Goal: Information Seeking & Learning: Learn about a topic

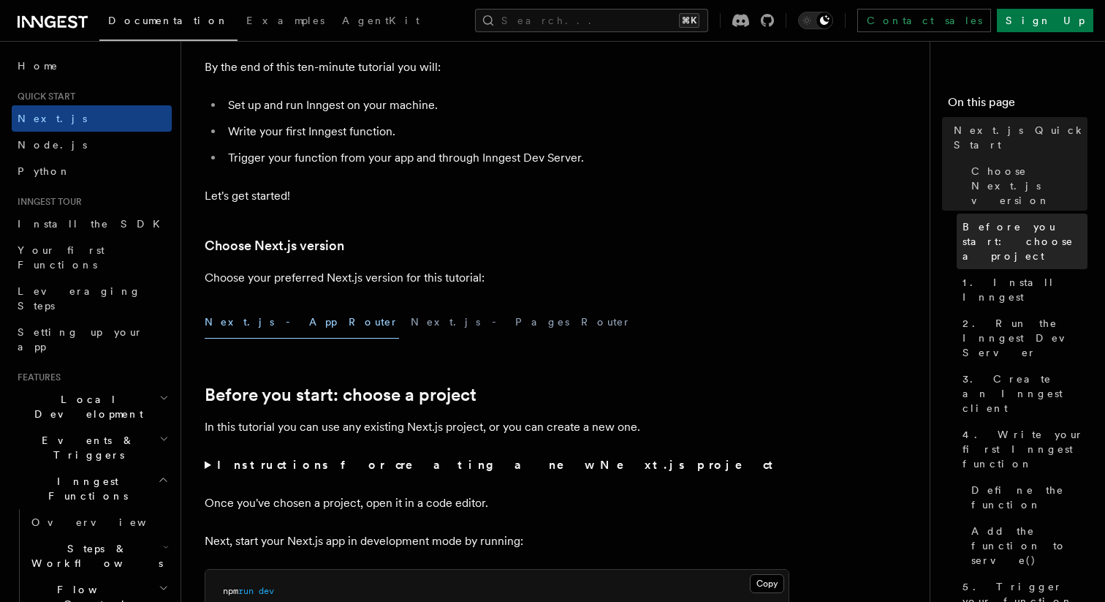
scroll to position [178, 0]
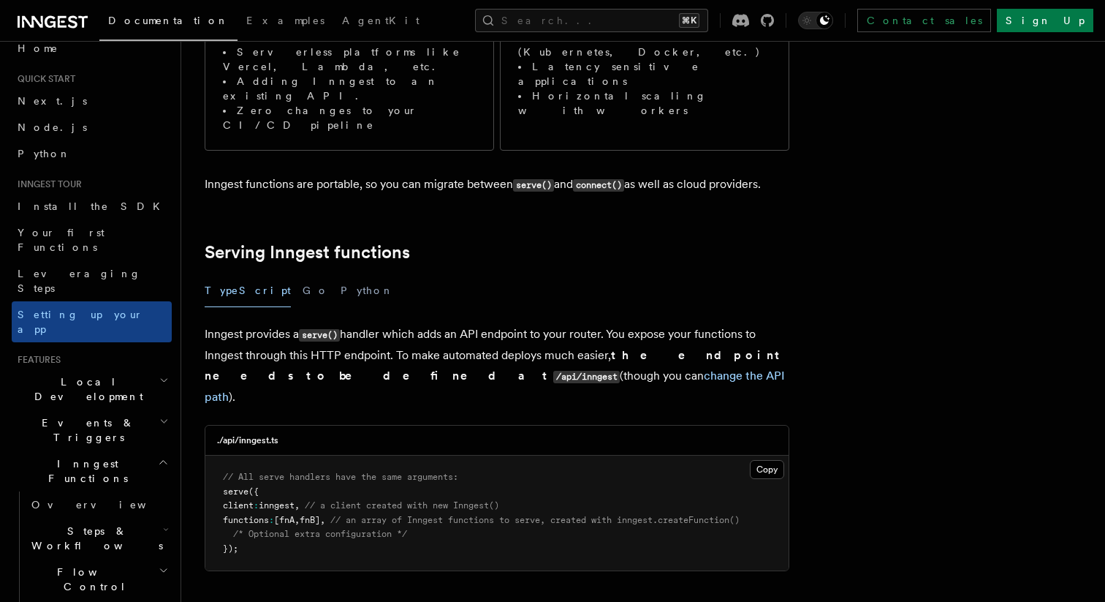
scroll to position [26, 0]
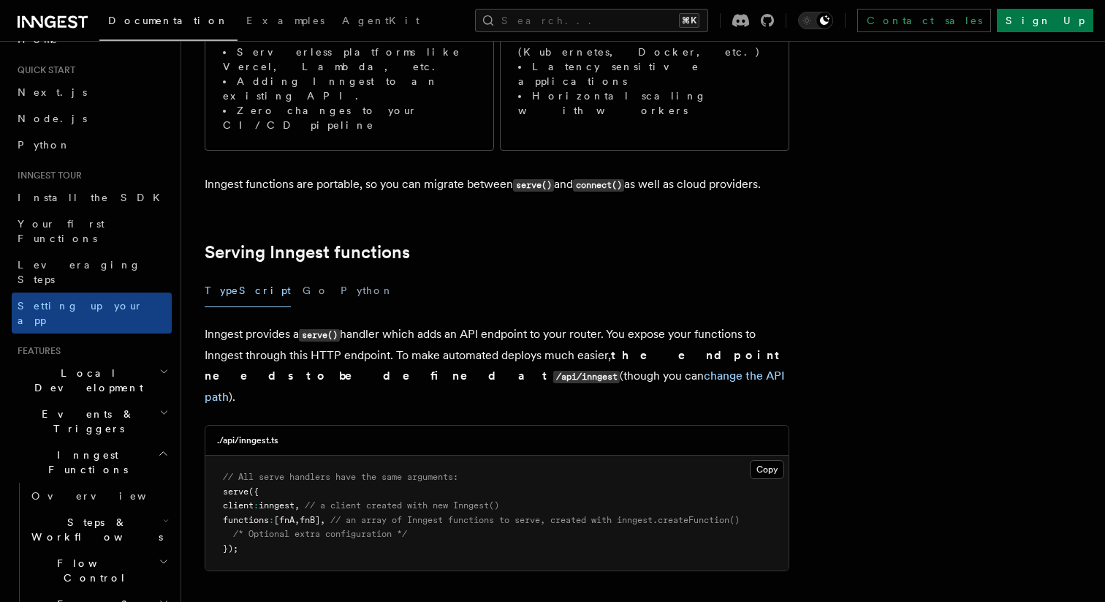
click at [134, 401] on h2 "Events & Triggers" at bounding box center [92, 421] width 160 height 41
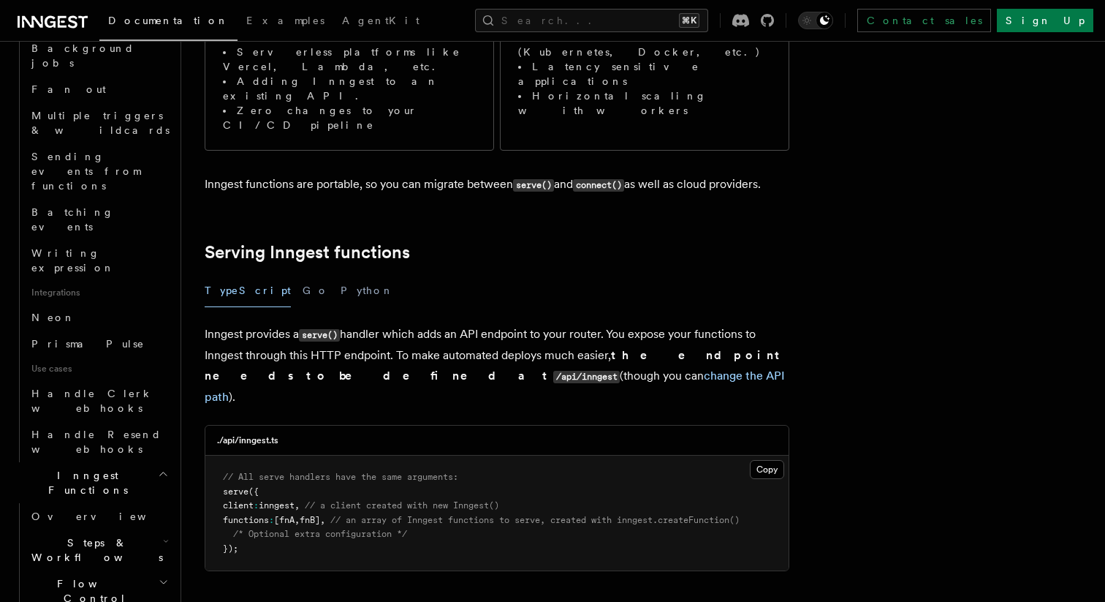
scroll to position [726, 0]
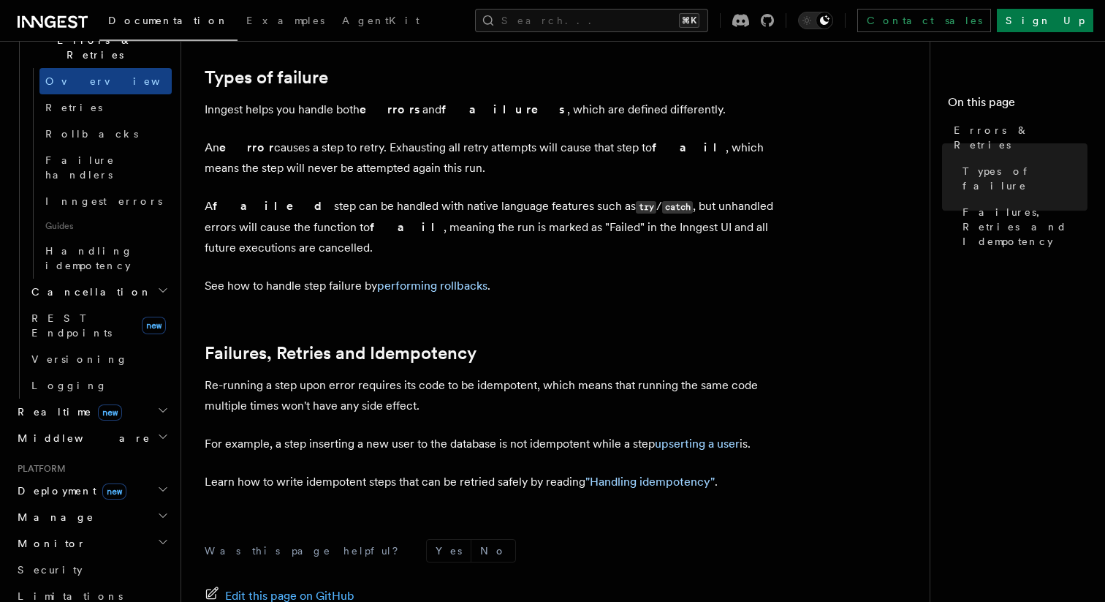
scroll to position [584, 0]
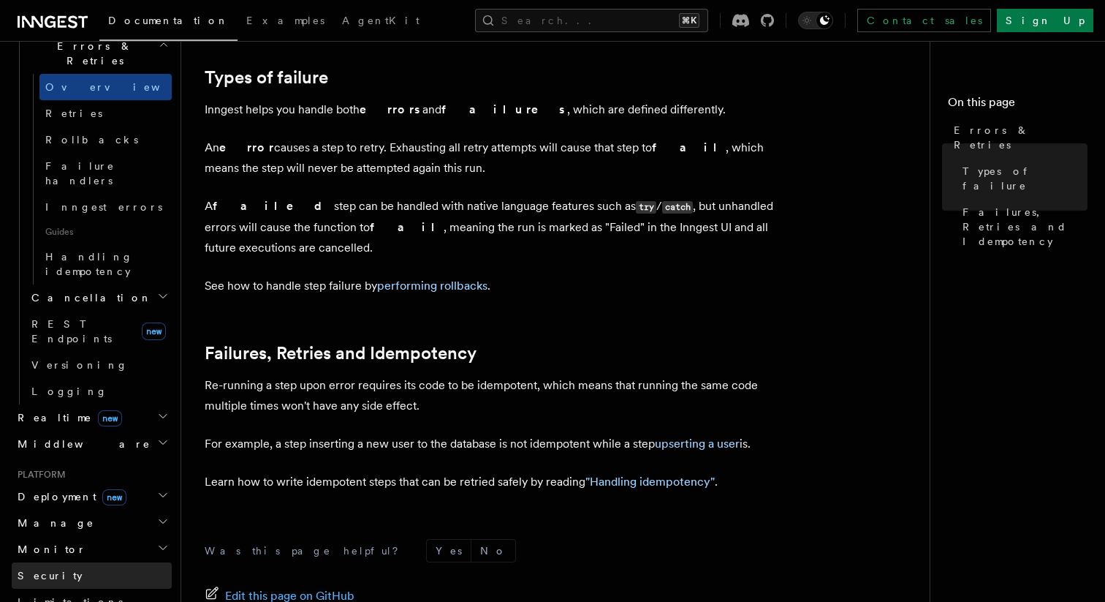
click at [93, 562] on link "Security" at bounding box center [92, 575] width 160 height 26
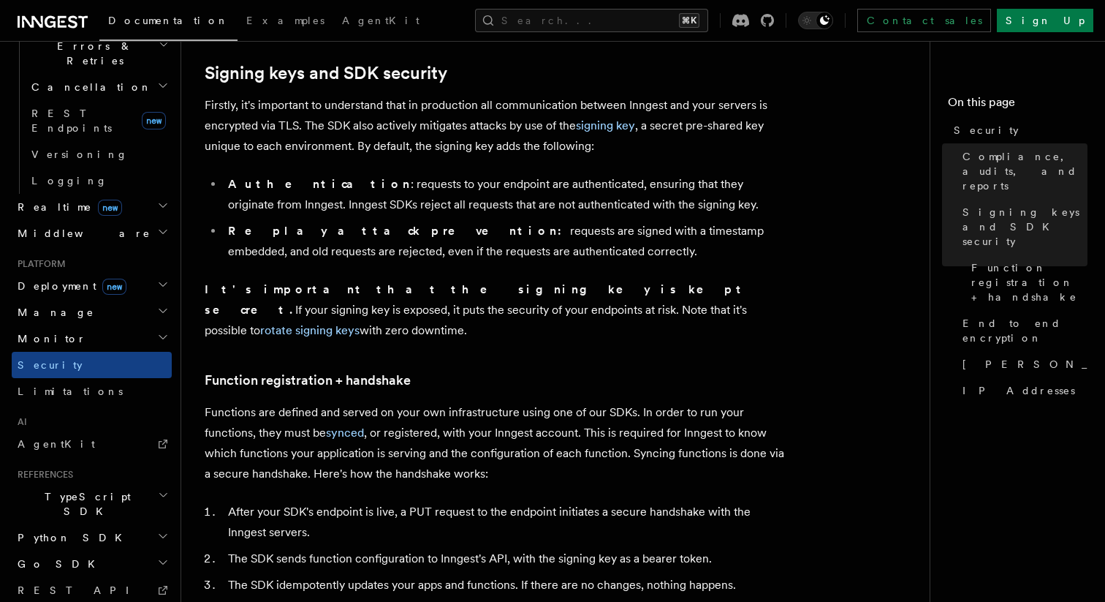
scroll to position [401, 0]
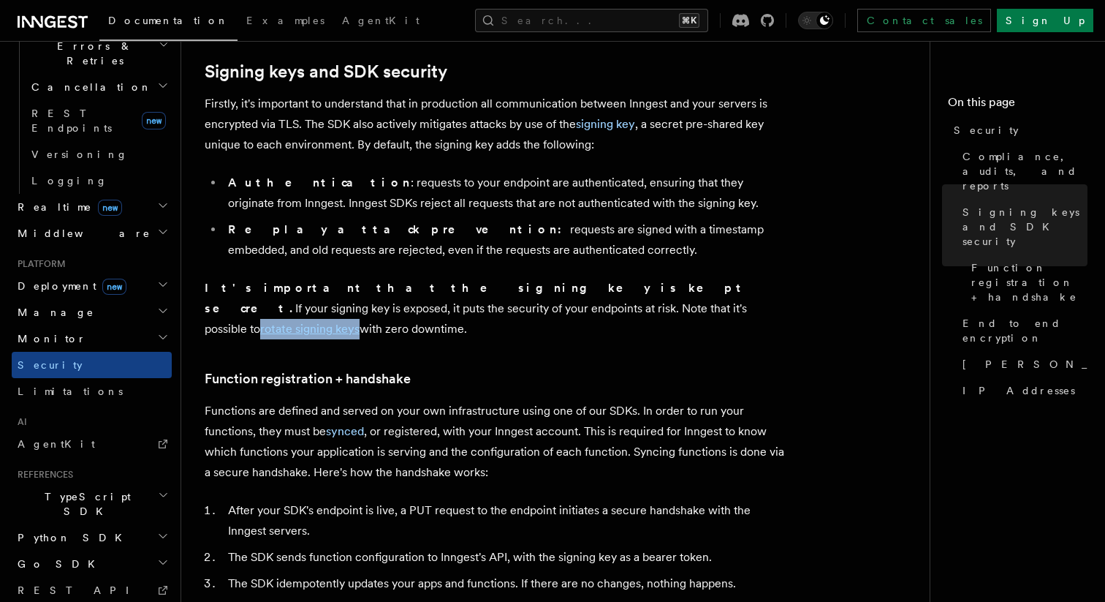
drag, startPoint x: 484, startPoint y: 312, endPoint x: 333, endPoint y: 0, distance: 346.8
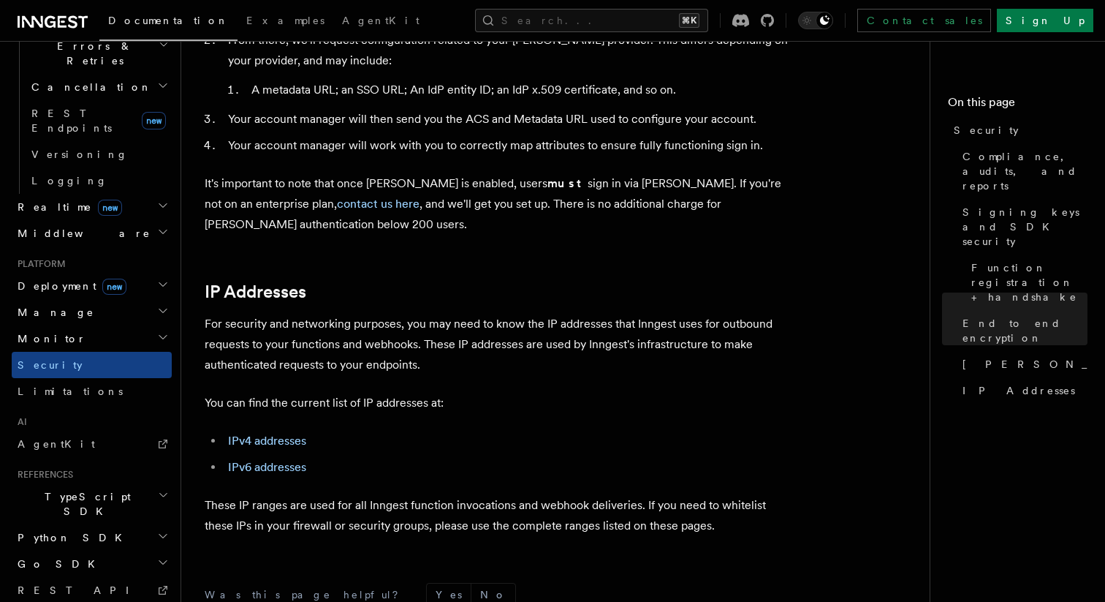
scroll to position [1753, 0]
click at [273, 281] on link "IP Addresses" at bounding box center [256, 291] width 102 height 20
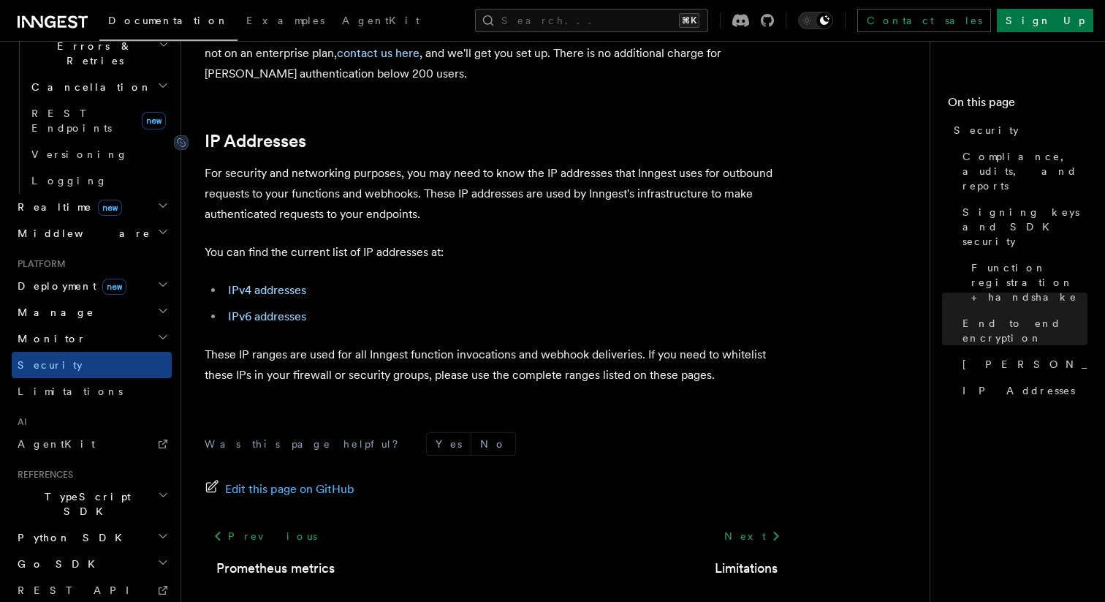
scroll to position [1903, 0]
click at [306, 306] on li "IPv6 addresses" at bounding box center [507, 316] width 566 height 20
click at [288, 283] on link "IPv4 addresses" at bounding box center [267, 290] width 78 height 14
click at [286, 131] on link "IP Addresses" at bounding box center [256, 141] width 102 height 20
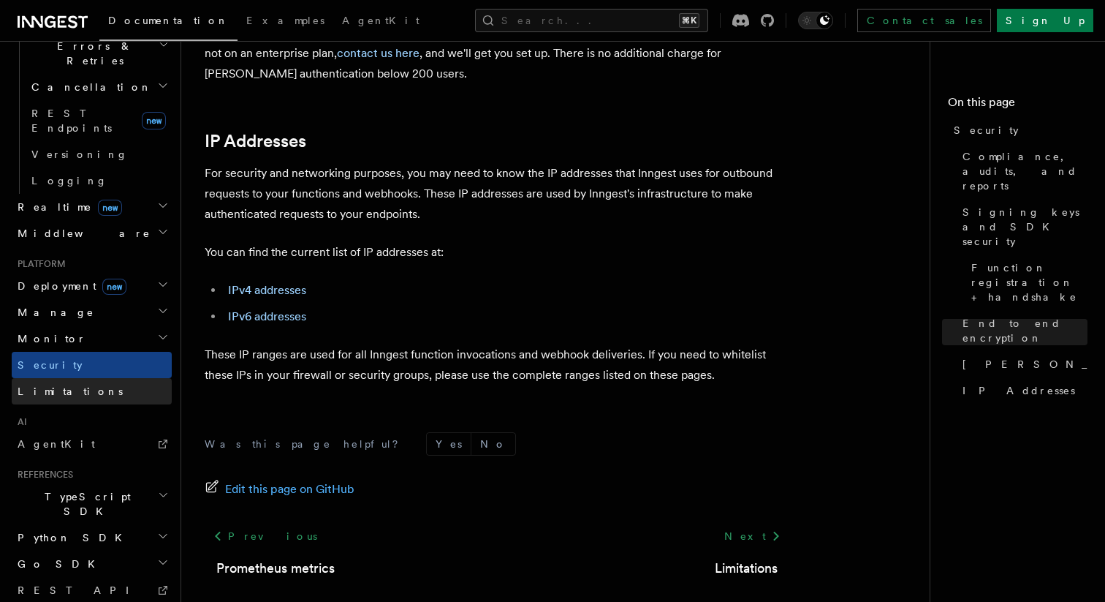
click at [72, 378] on link "Limitations" at bounding box center [92, 391] width 160 height 26
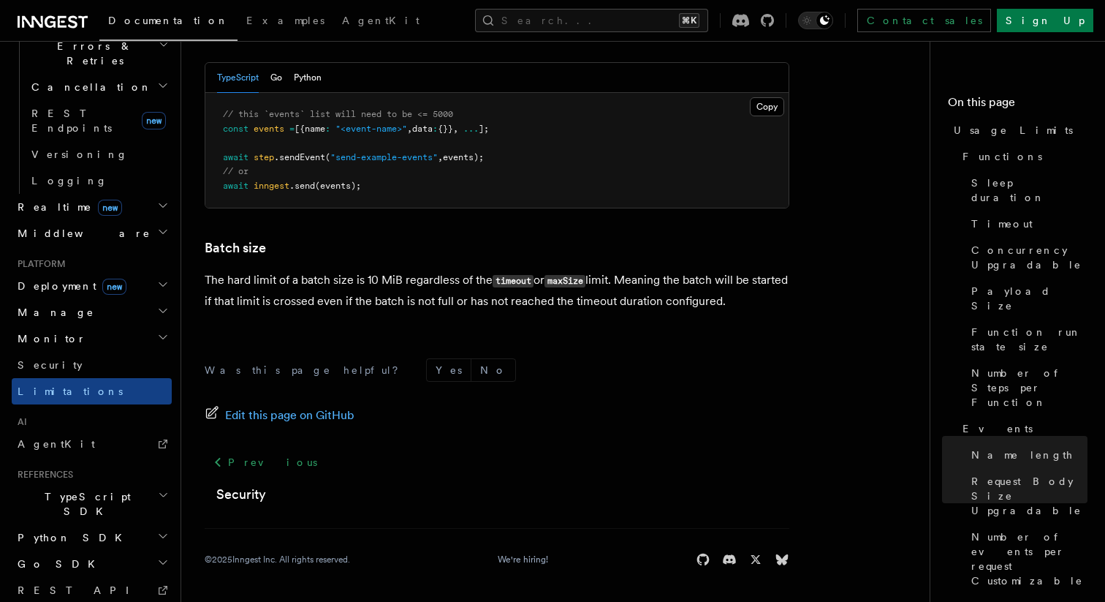
scroll to position [1473, 0]
click at [85, 299] on h2 "Manage" at bounding box center [92, 312] width 160 height 26
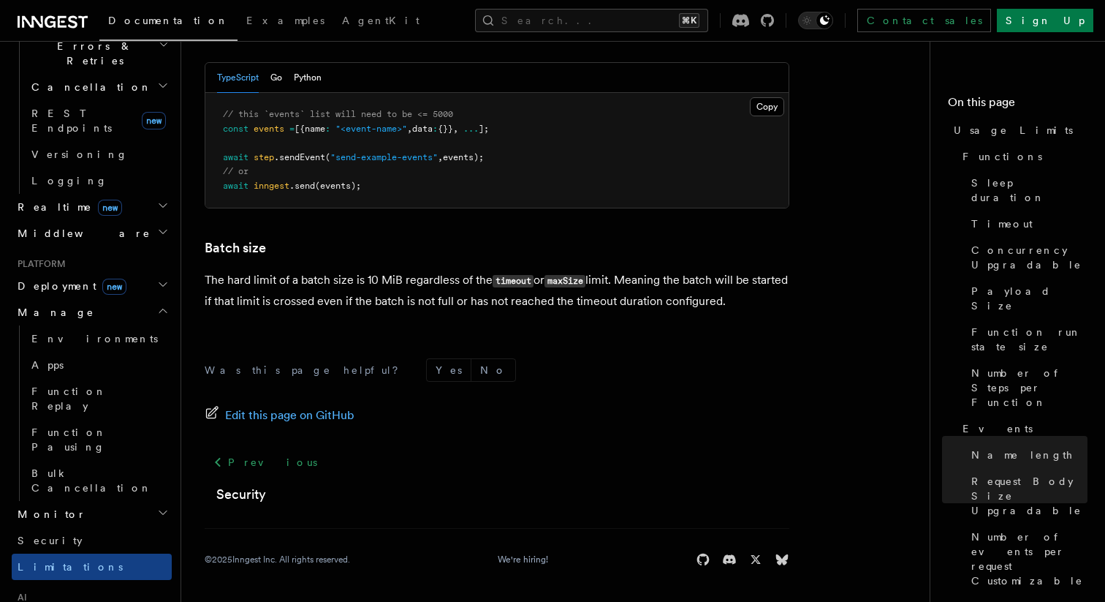
click at [87, 299] on h2 "Manage" at bounding box center [92, 312] width 160 height 26
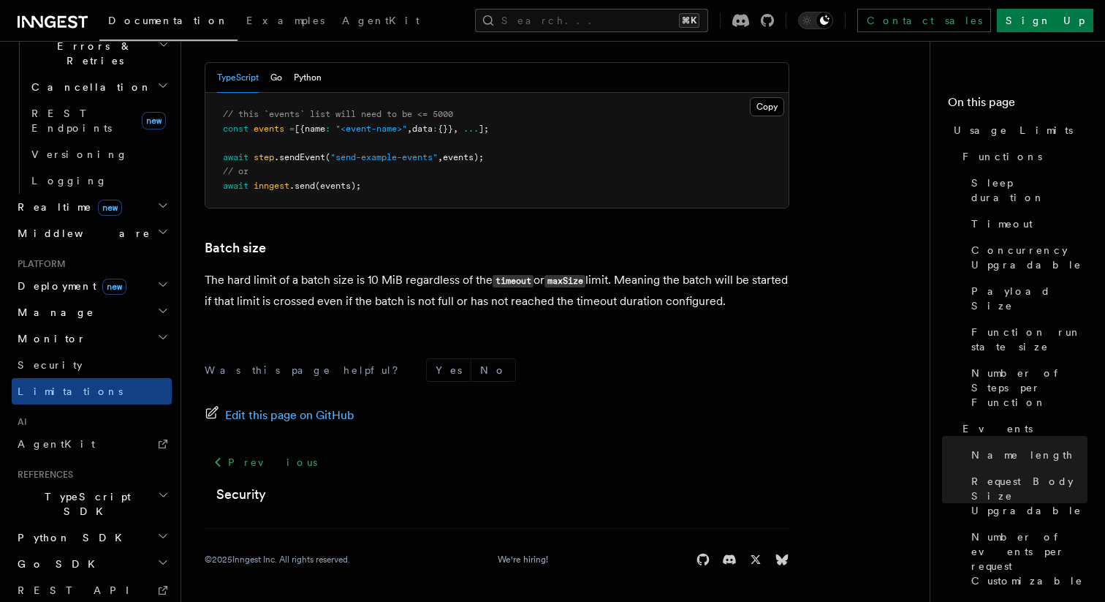
click at [99, 325] on h2 "Monitor" at bounding box center [92, 338] width 160 height 26
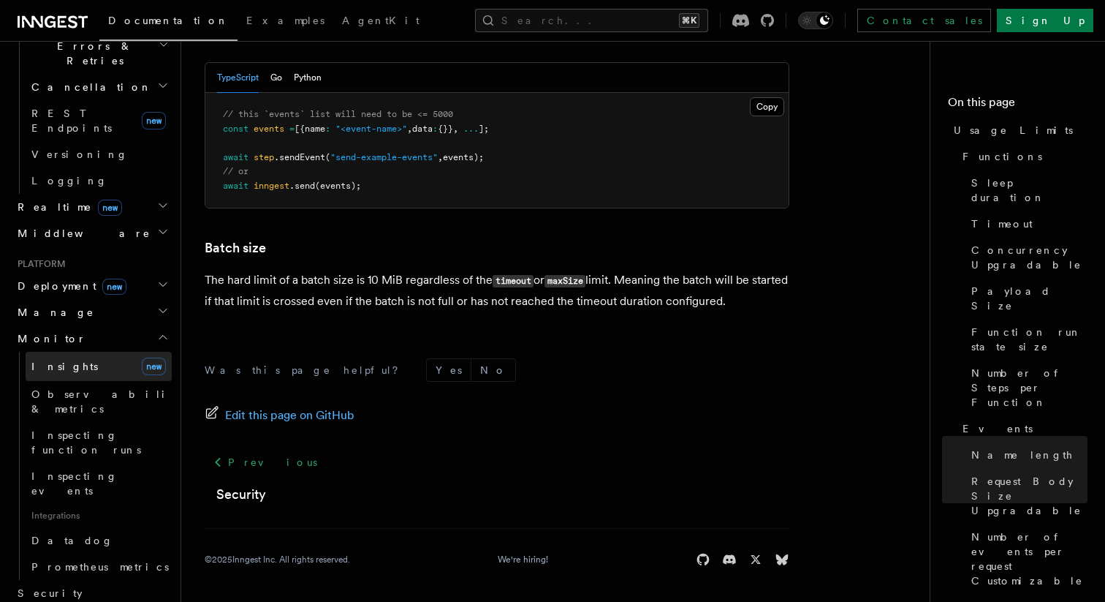
click at [107, 352] on link "Insights new" at bounding box center [99, 366] width 146 height 29
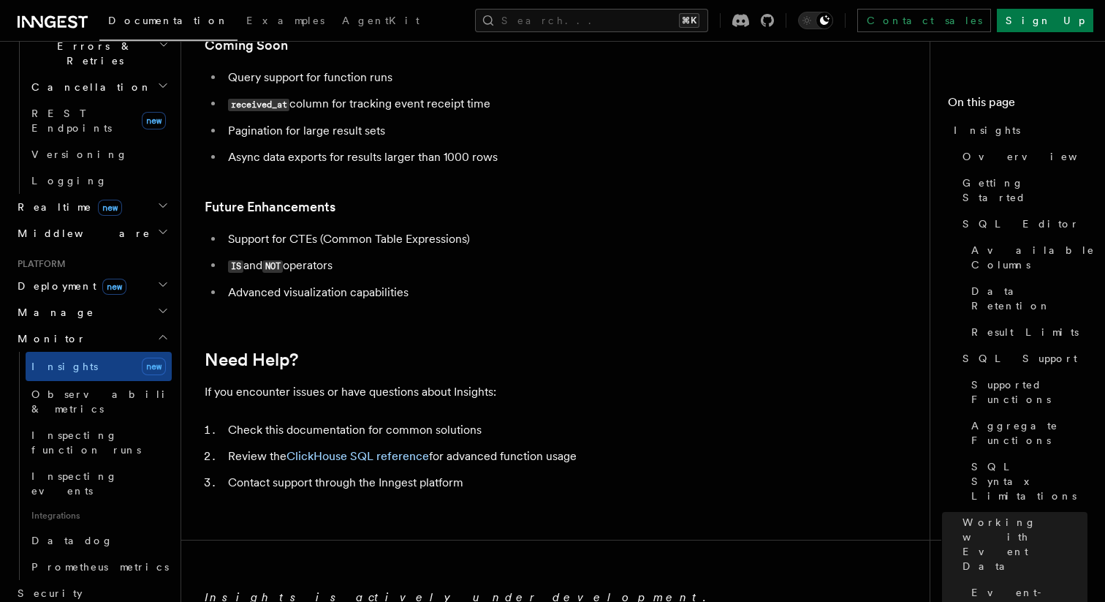
scroll to position [4949, 0]
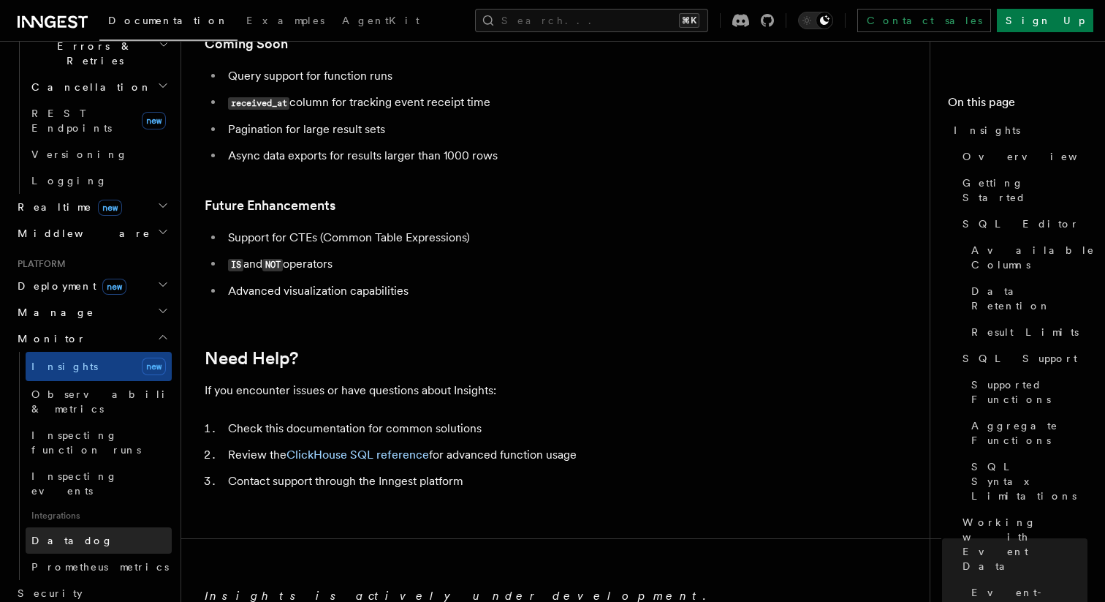
click at [109, 527] on link "Datadog" at bounding box center [99, 540] width 146 height 26
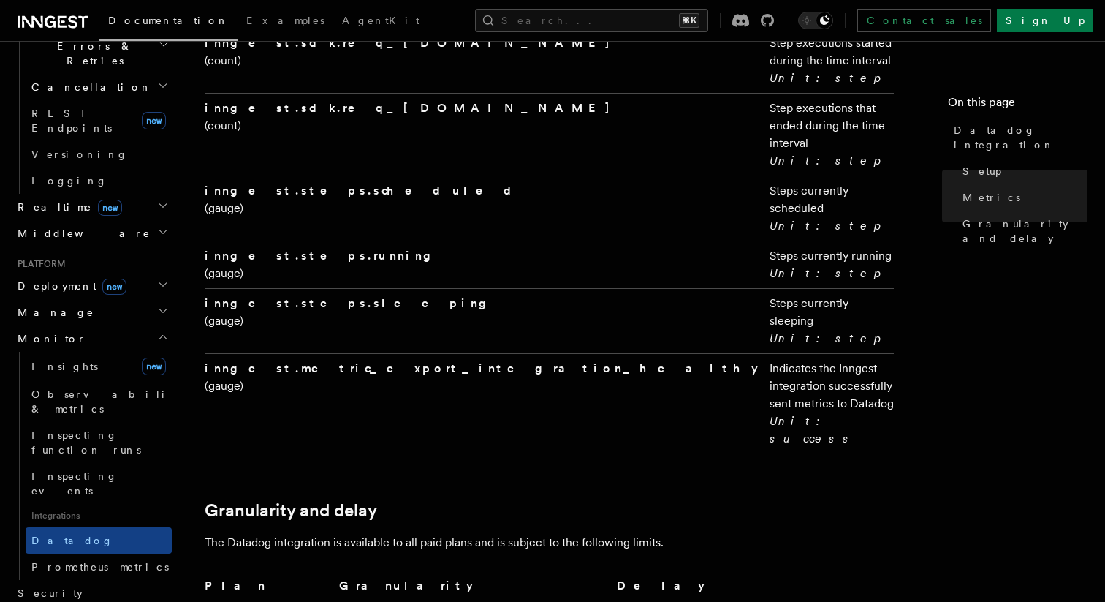
scroll to position [3068, 0]
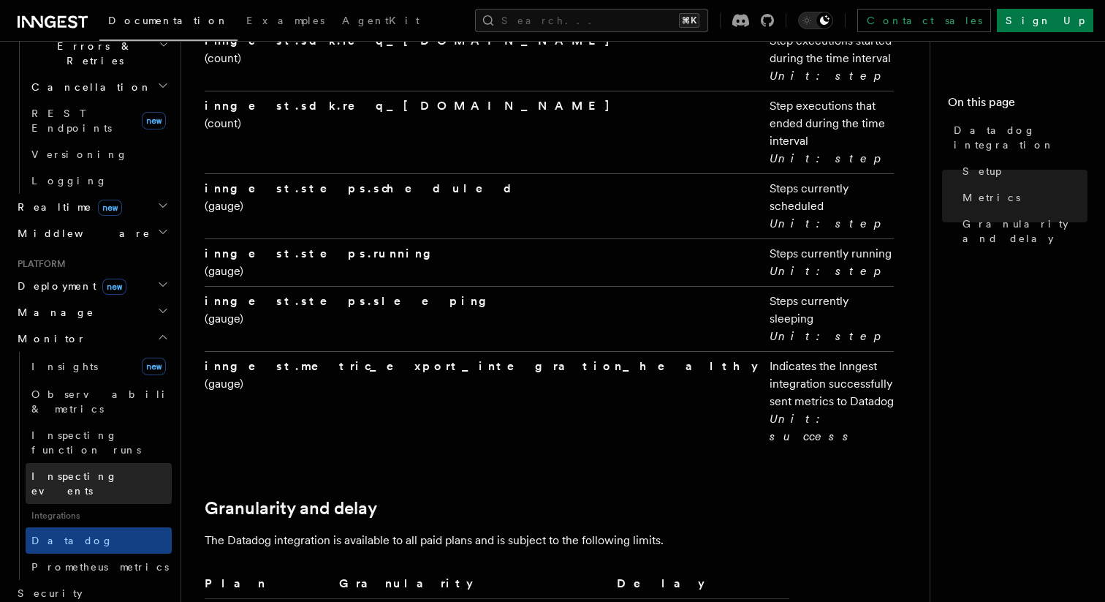
click at [118, 463] on link "Inspecting events" at bounding box center [99, 483] width 146 height 41
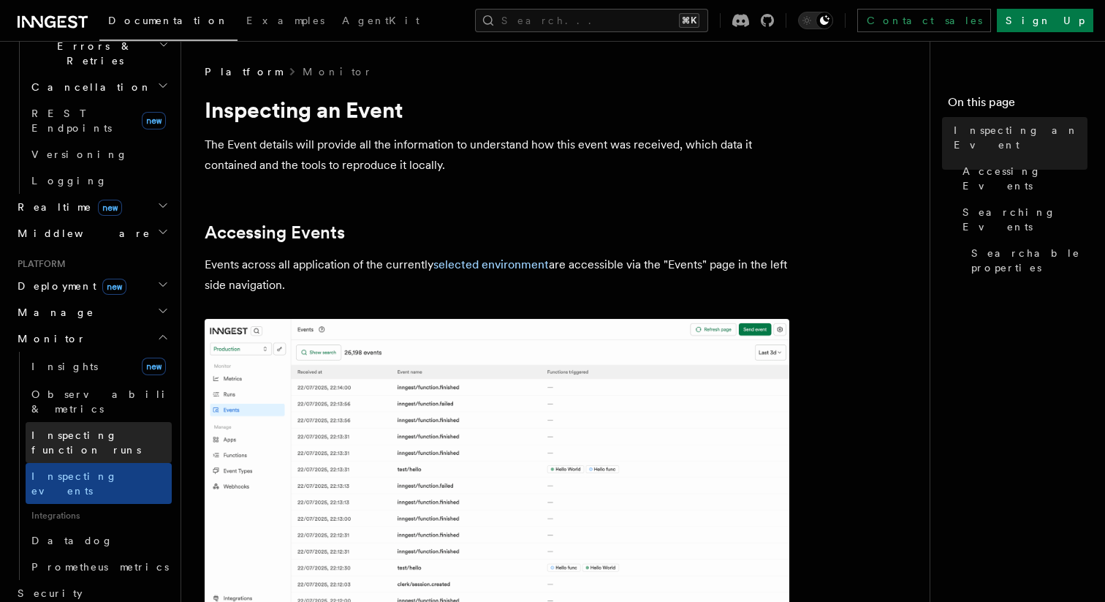
click at [121, 429] on span "Inspecting function runs" at bounding box center [86, 442] width 110 height 26
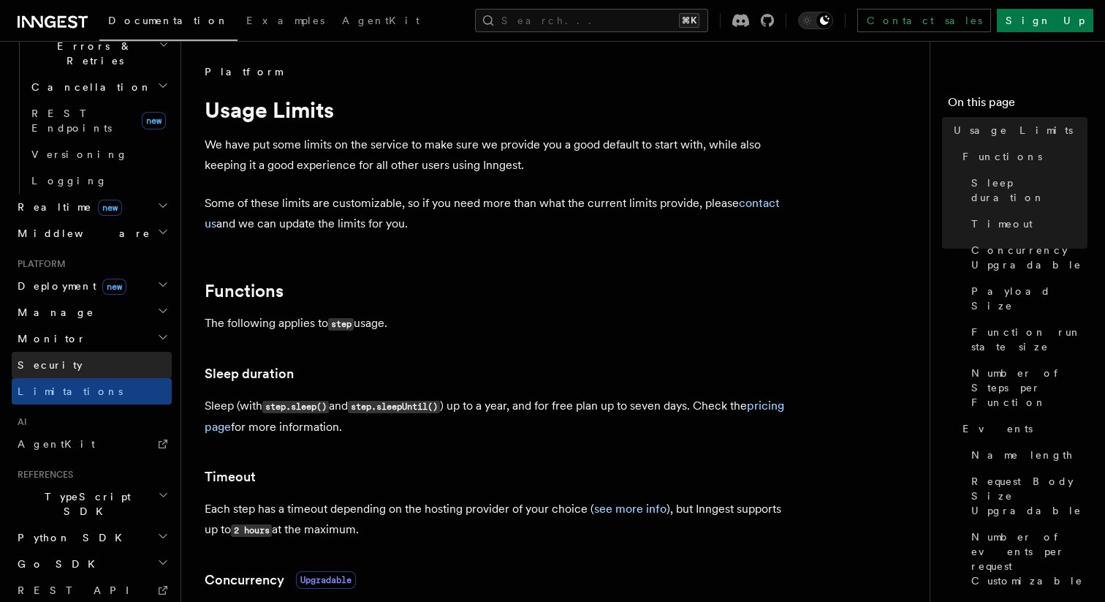
click at [95, 352] on link "Security" at bounding box center [92, 365] width 160 height 26
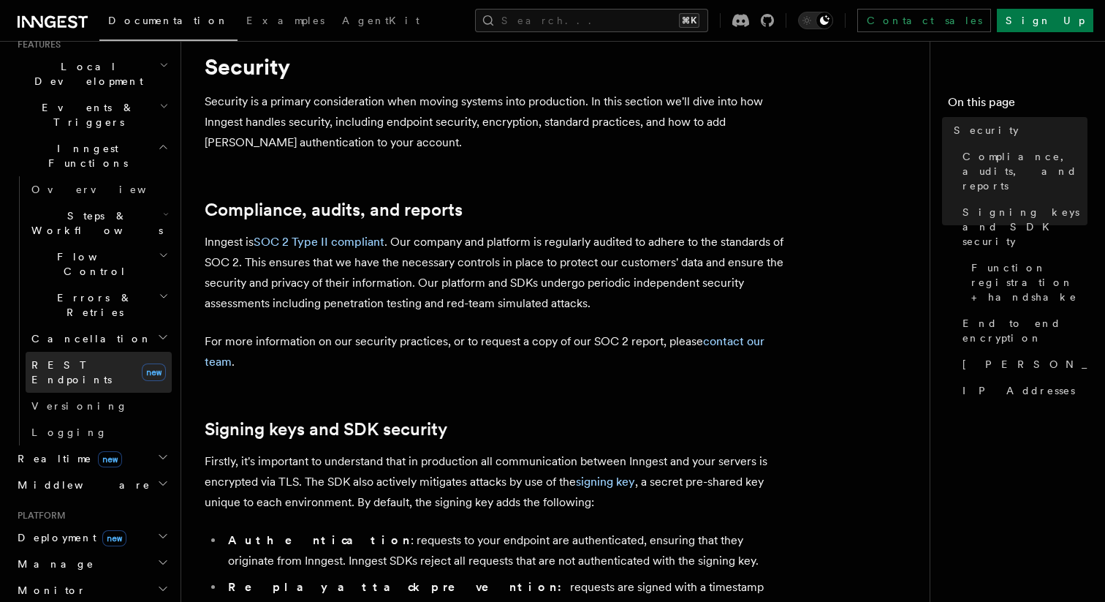
scroll to position [314, 0]
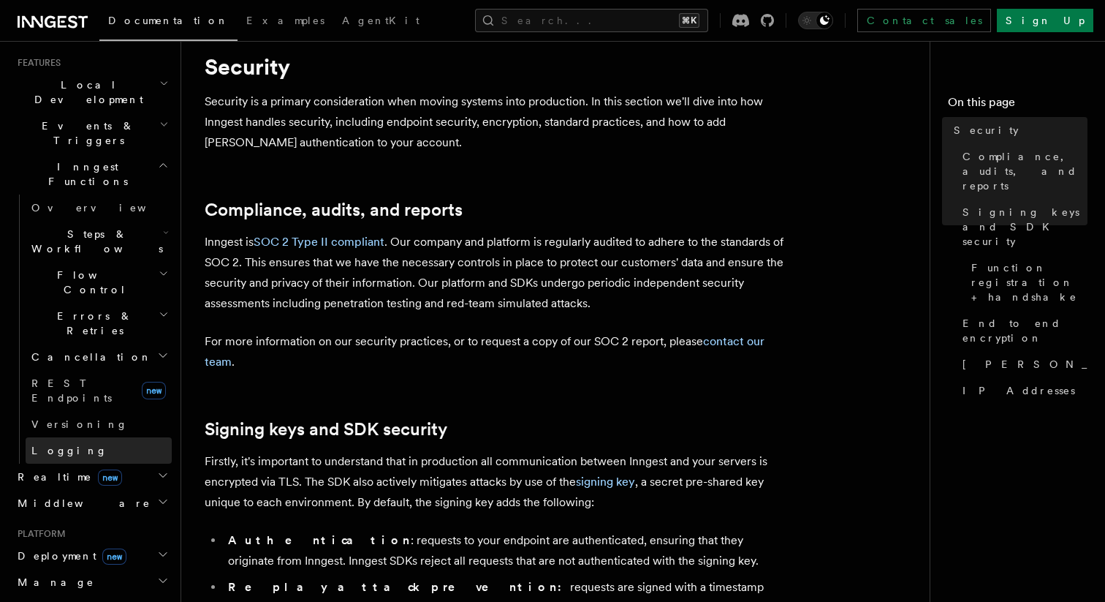
click at [132, 437] on link "Logging" at bounding box center [99, 450] width 146 height 26
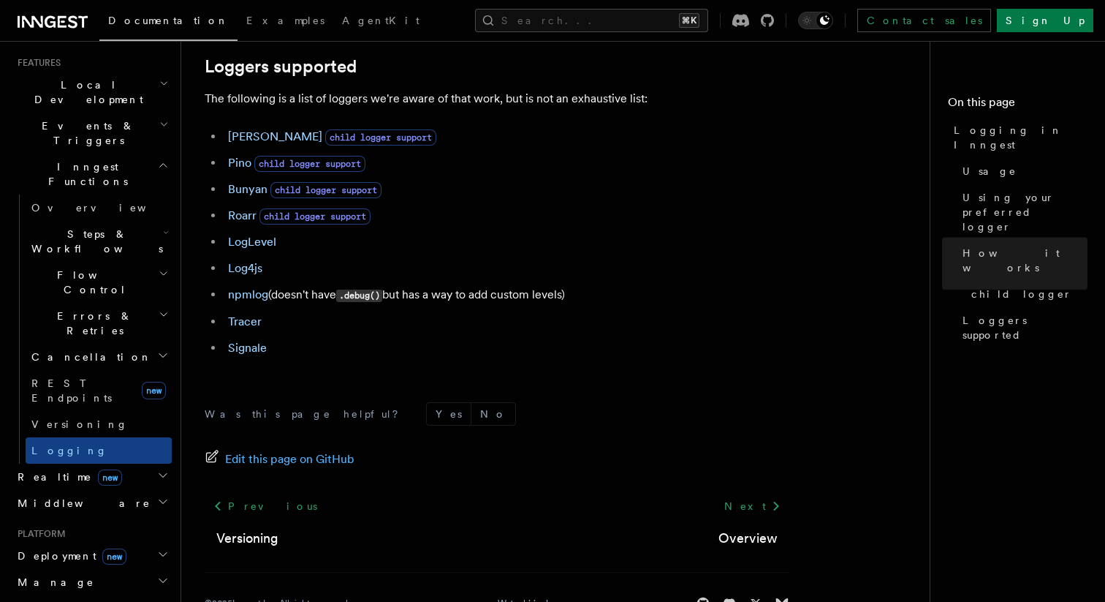
scroll to position [2073, 0]
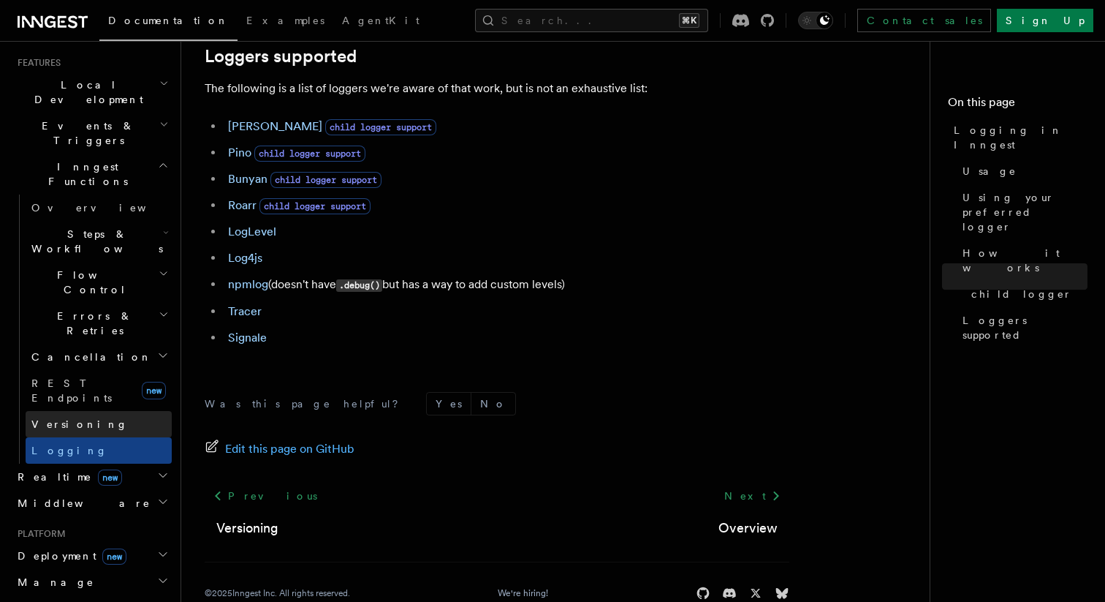
click at [96, 411] on link "Versioning" at bounding box center [99, 424] width 146 height 26
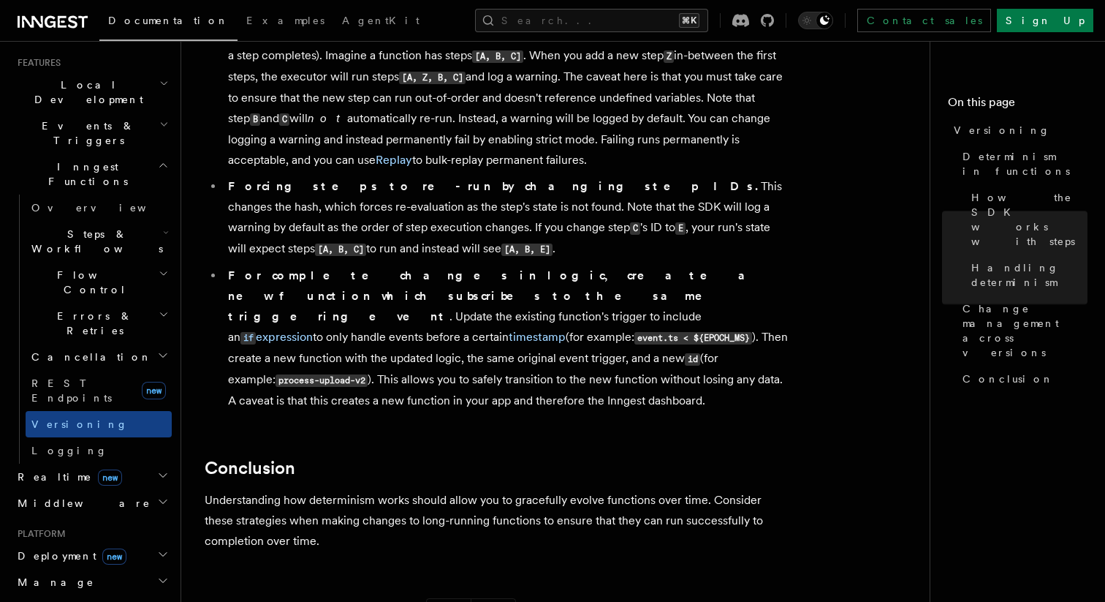
scroll to position [1221, 0]
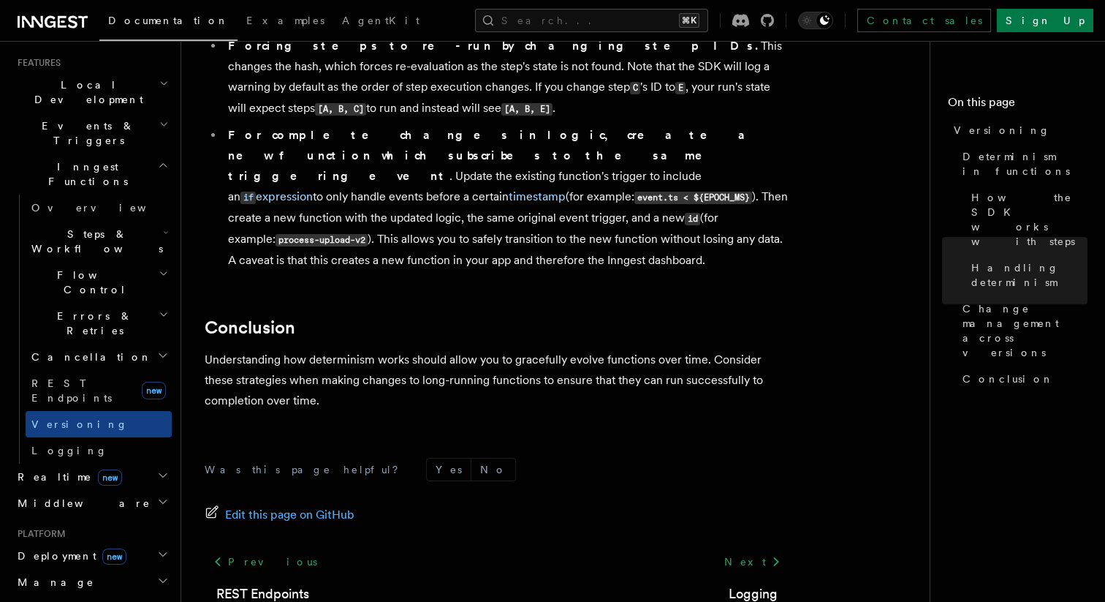
click at [132, 463] on h2 "Realtime new" at bounding box center [92, 476] width 160 height 26
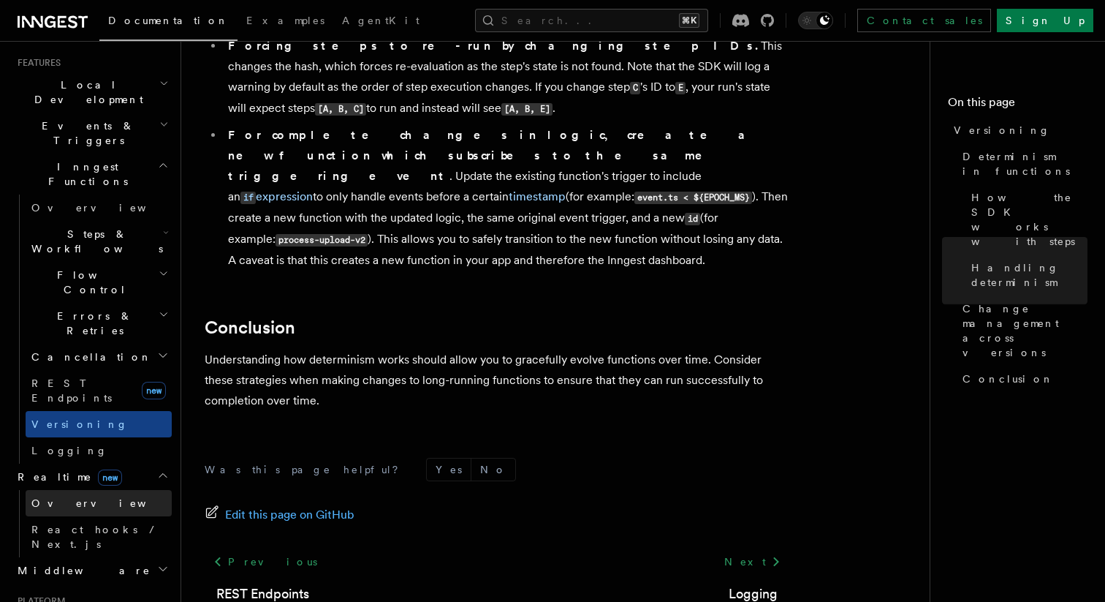
click at [129, 490] on link "Overview" at bounding box center [99, 503] width 146 height 26
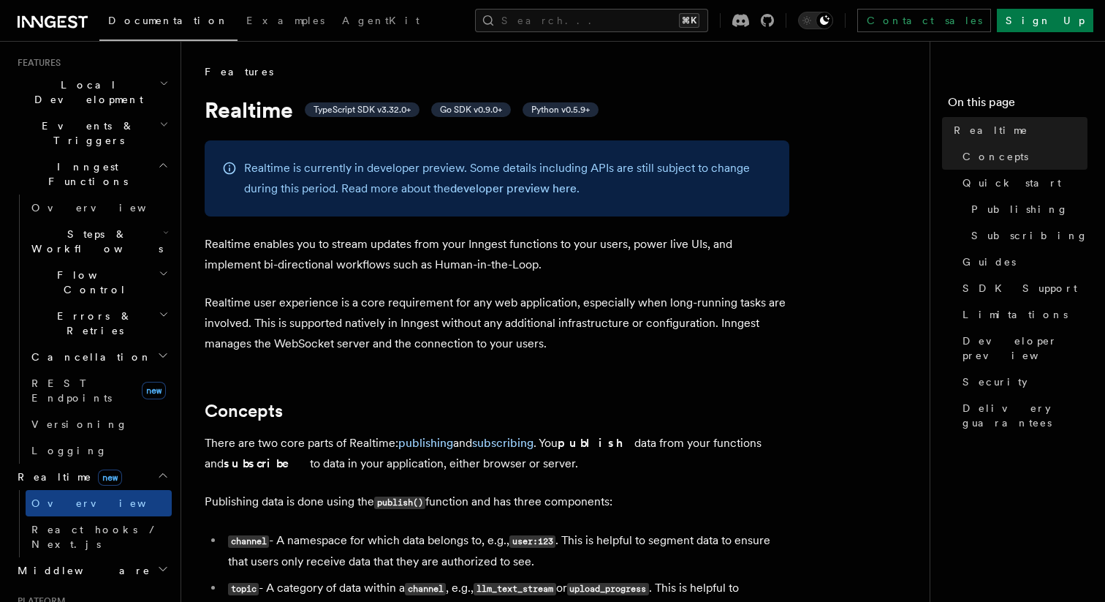
click at [119, 557] on h2 "Middleware" at bounding box center [92, 570] width 160 height 26
click at [115, 583] on link "Overview" at bounding box center [99, 596] width 146 height 26
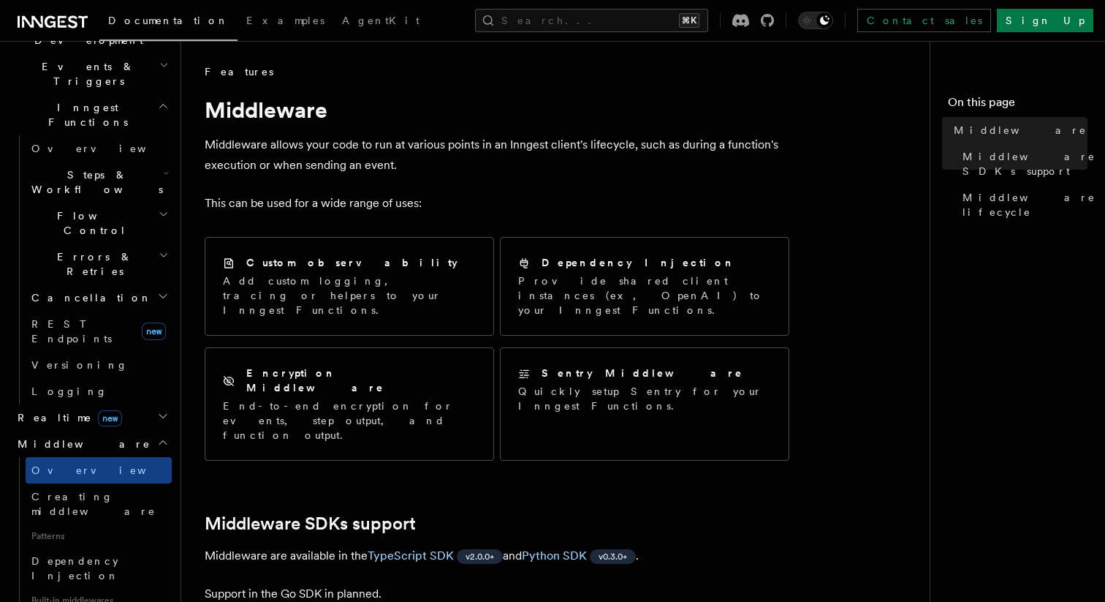
scroll to position [376, 0]
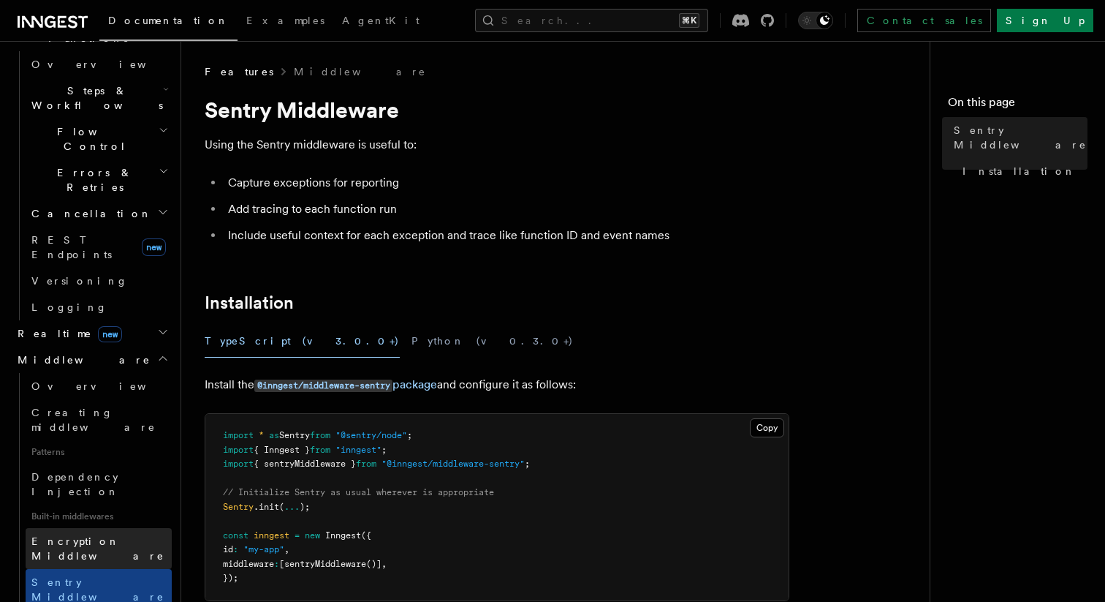
click at [119, 528] on link "Encryption Middleware" at bounding box center [99, 548] width 146 height 41
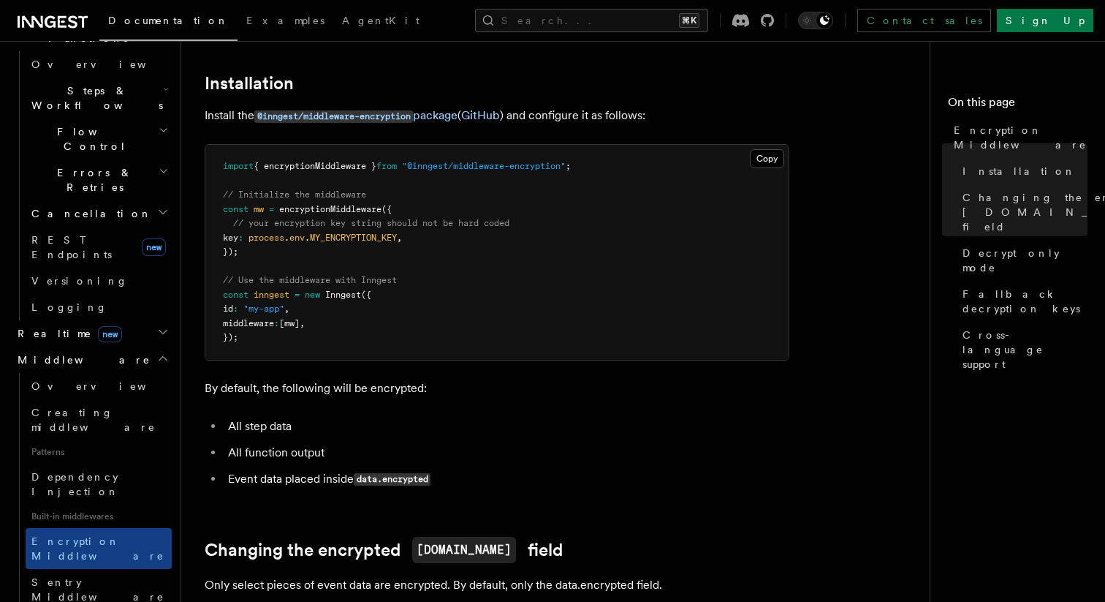
scroll to position [216, 0]
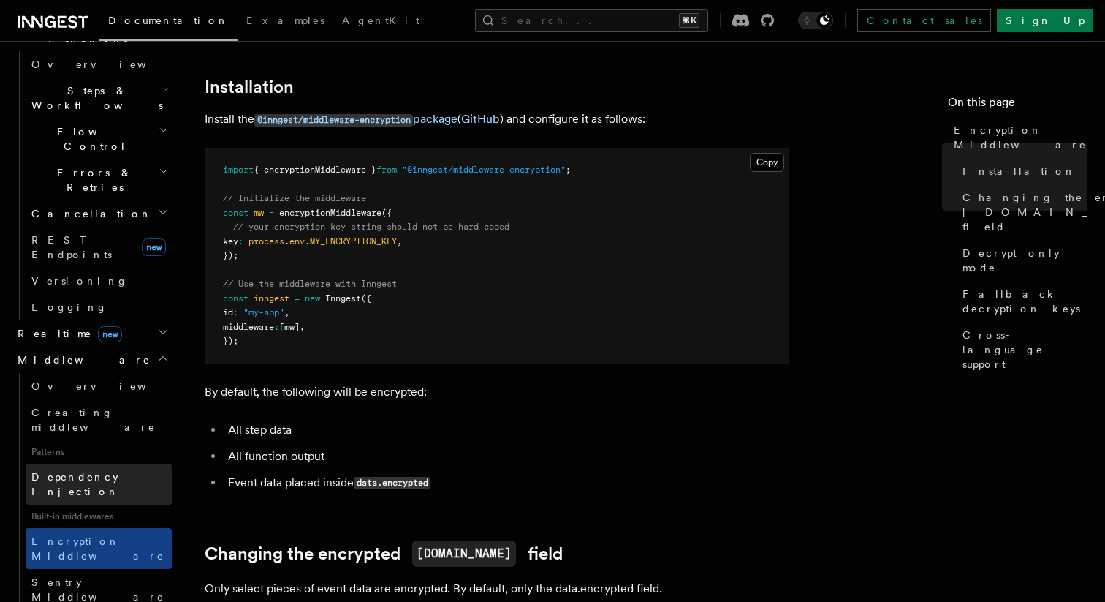
click at [156, 463] on link "Dependency Injection" at bounding box center [99, 483] width 146 height 41
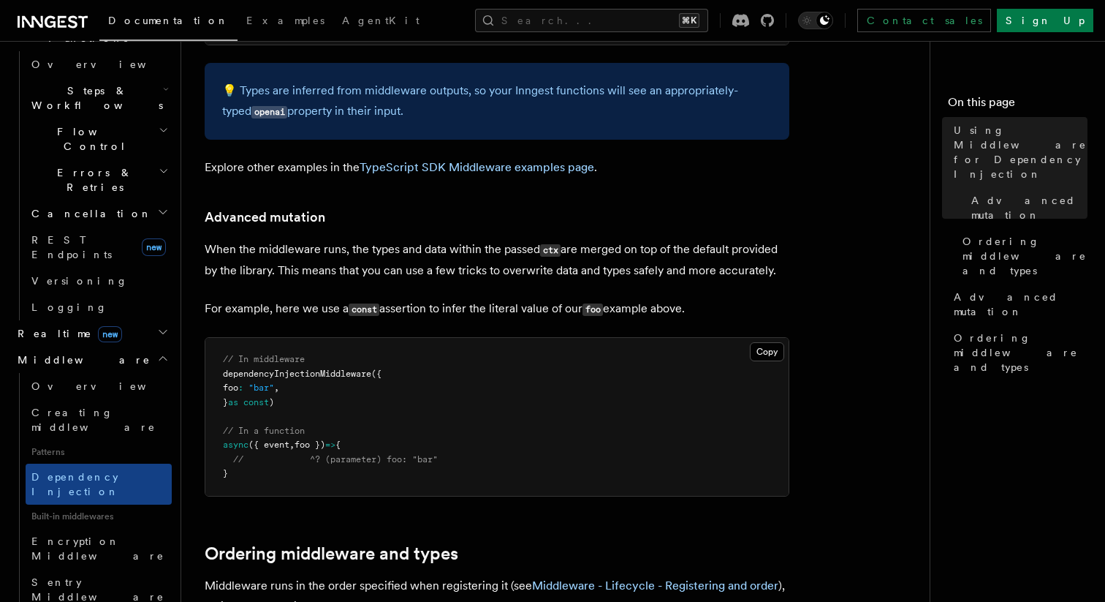
scroll to position [838, 0]
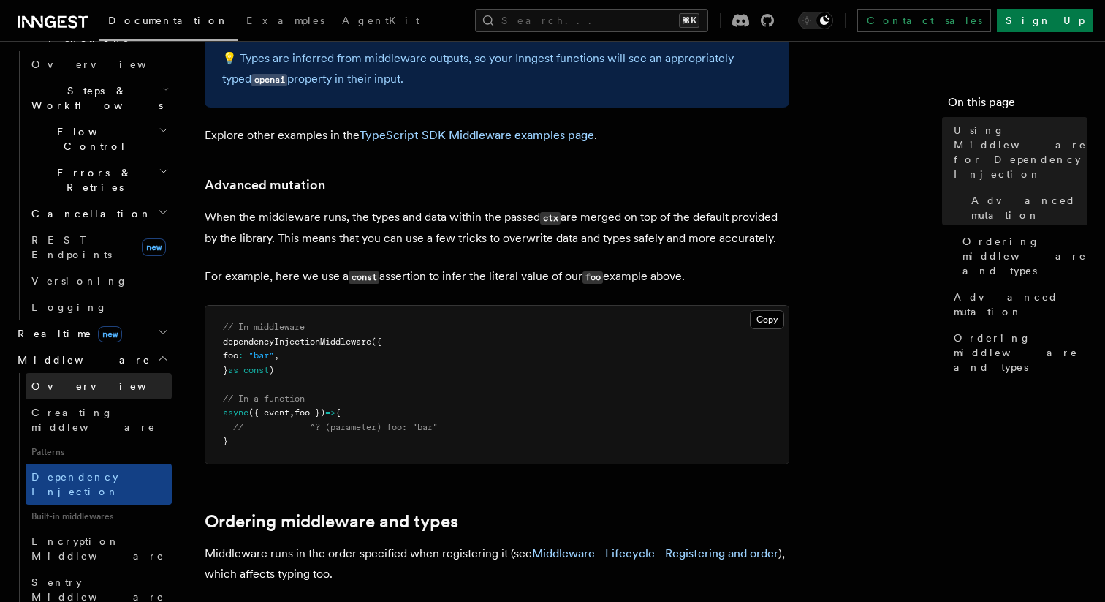
click at [98, 373] on link "Overview" at bounding box center [99, 386] width 146 height 26
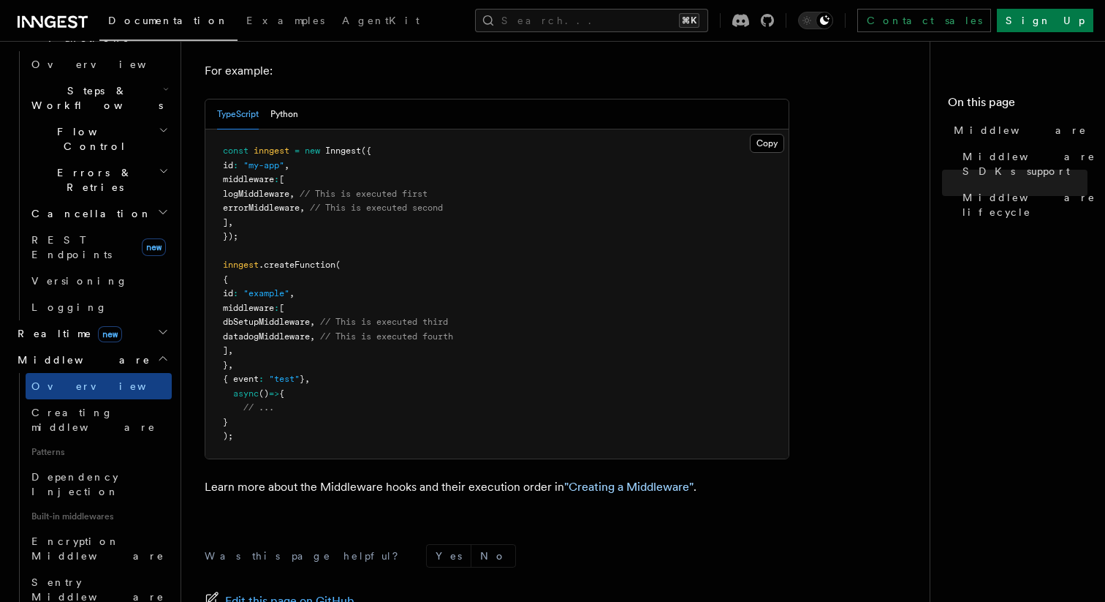
scroll to position [819, 0]
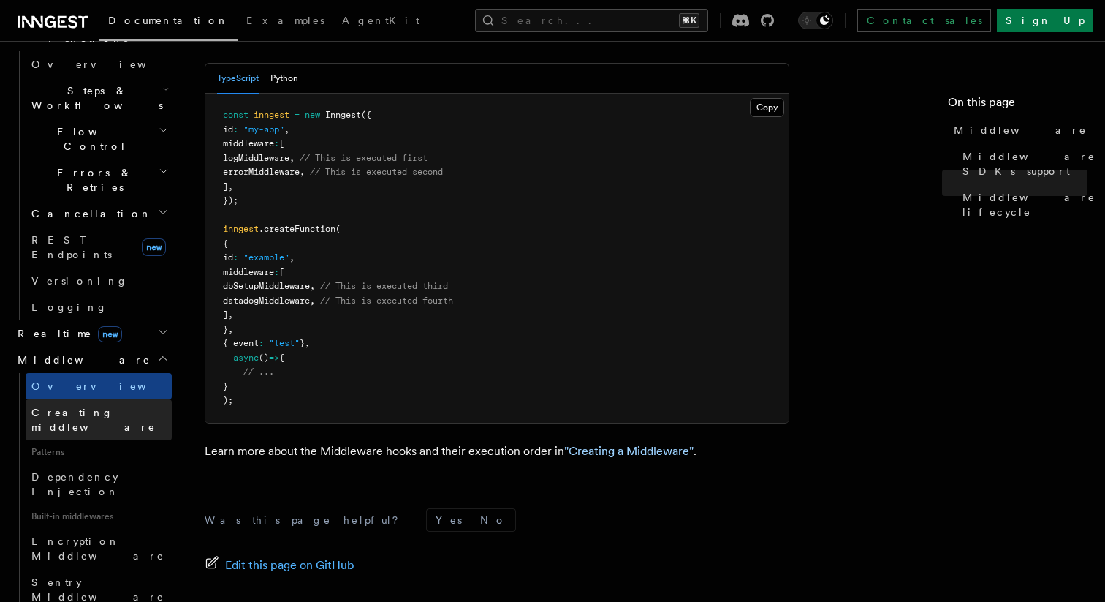
click at [111, 399] on link "Creating middleware" at bounding box center [99, 419] width 146 height 41
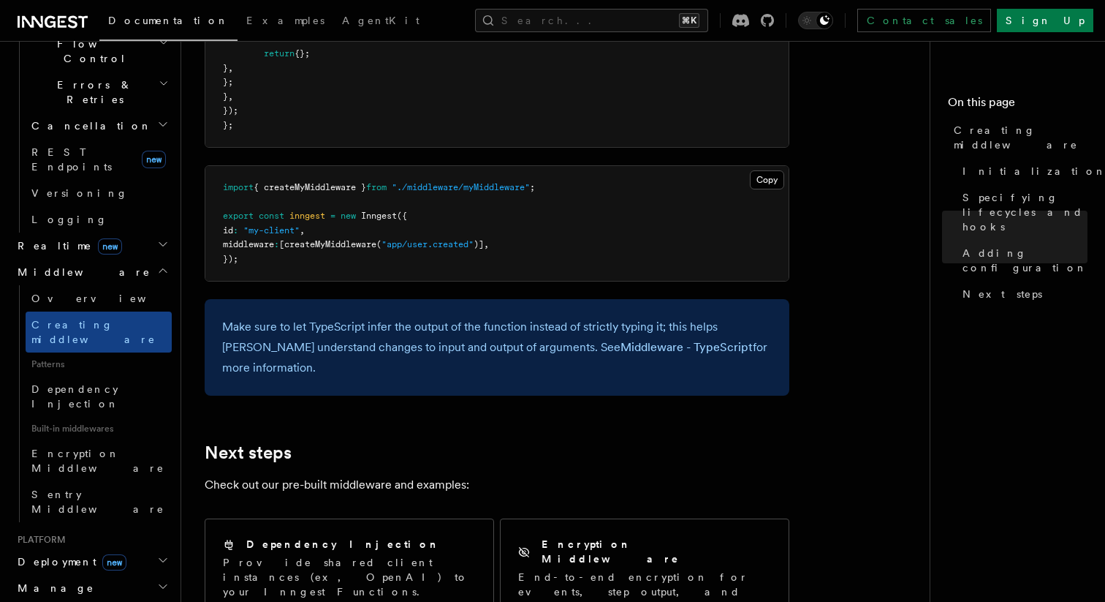
scroll to position [2722, 0]
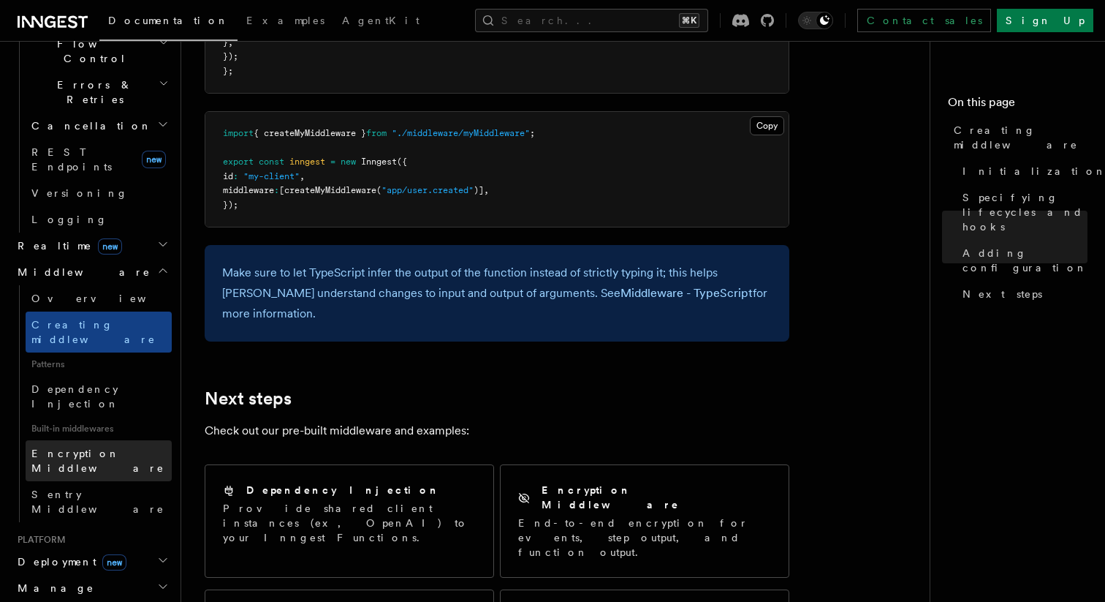
click at [133, 440] on link "Encryption Middleware" at bounding box center [99, 460] width 146 height 41
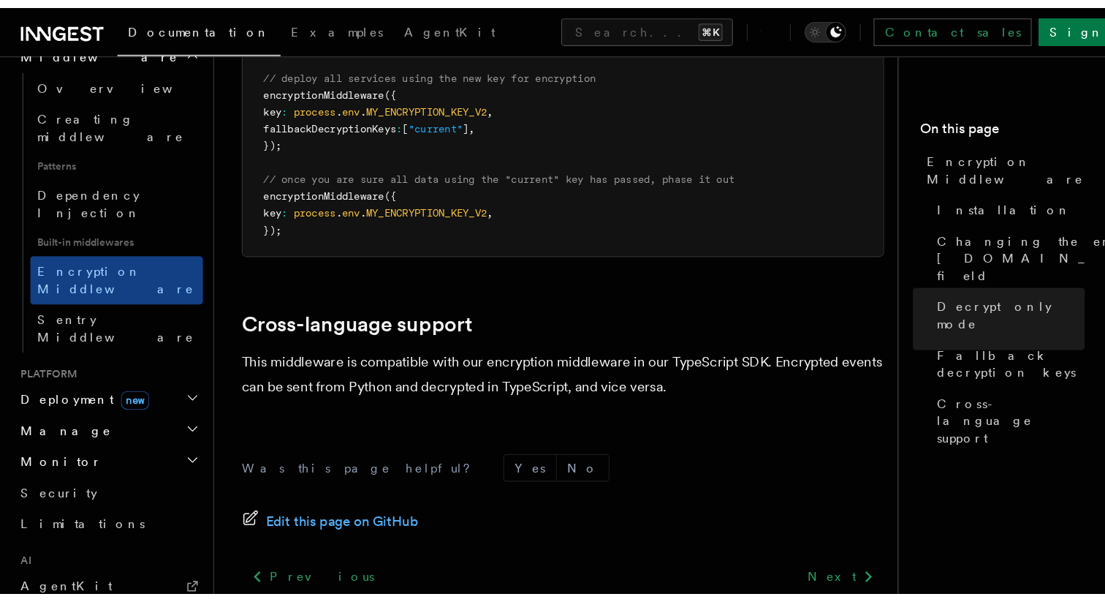
scroll to position [1204, 0]
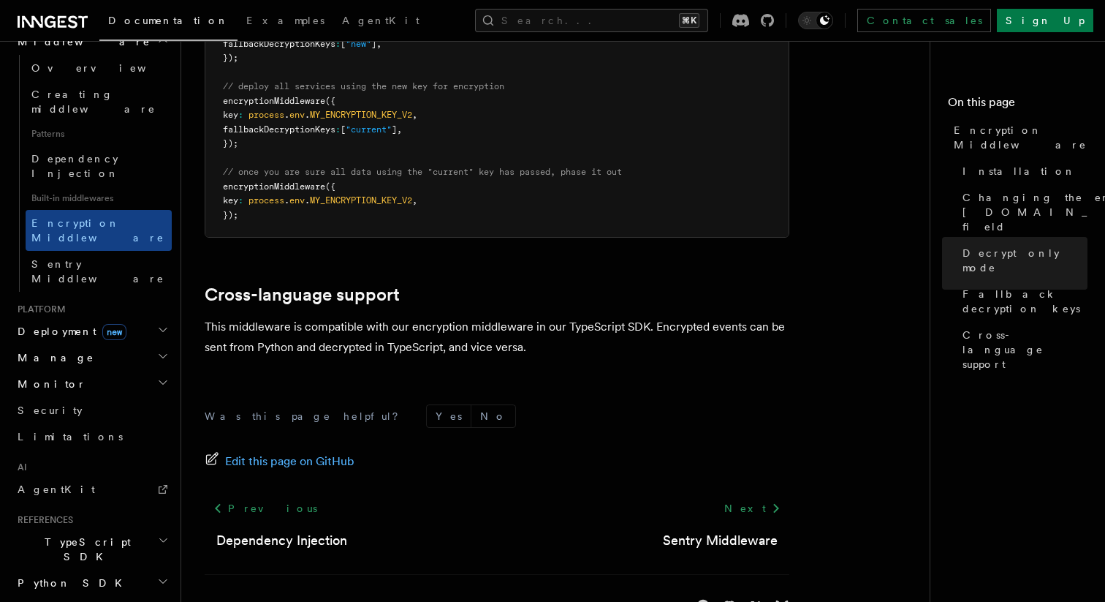
click at [96, 371] on h2 "Monitor" at bounding box center [92, 384] width 160 height 26
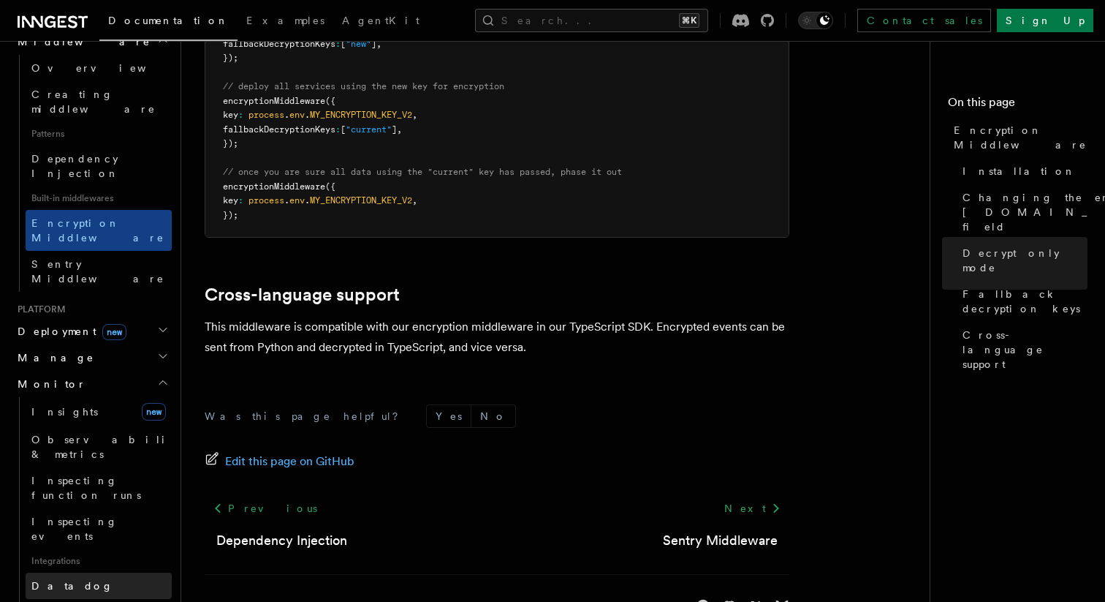
click at [91, 572] on link "Datadog" at bounding box center [99, 585] width 146 height 26
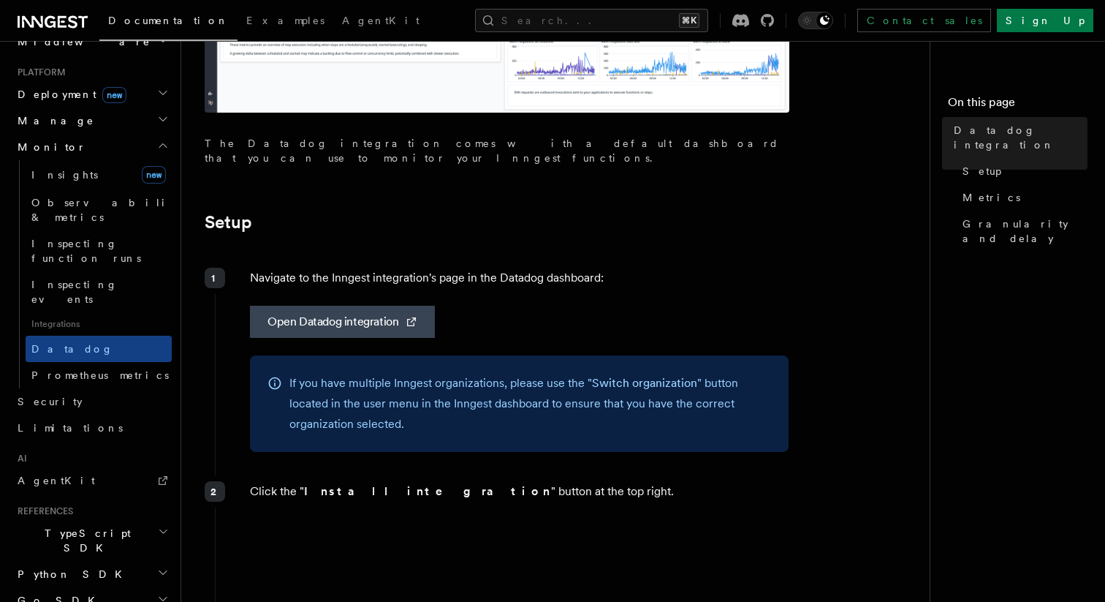
scroll to position [438, 0]
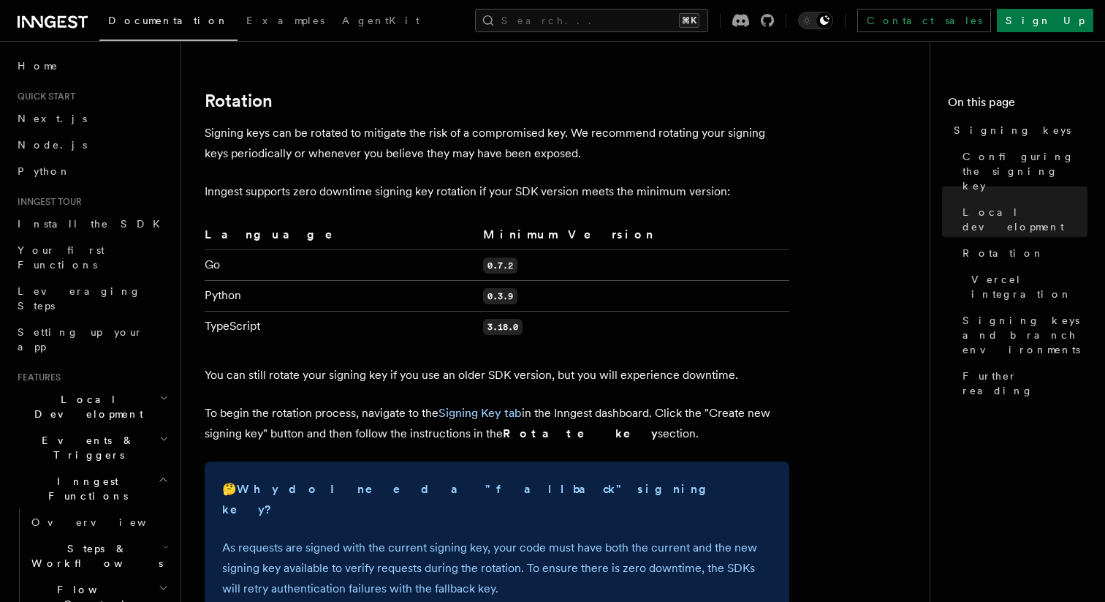
scroll to position [918, 0]
click at [667, 185] on article "Platform Deployment Signing keys Inngest uses signing keys to secure communicat…" at bounding box center [561, 248] width 713 height 2204
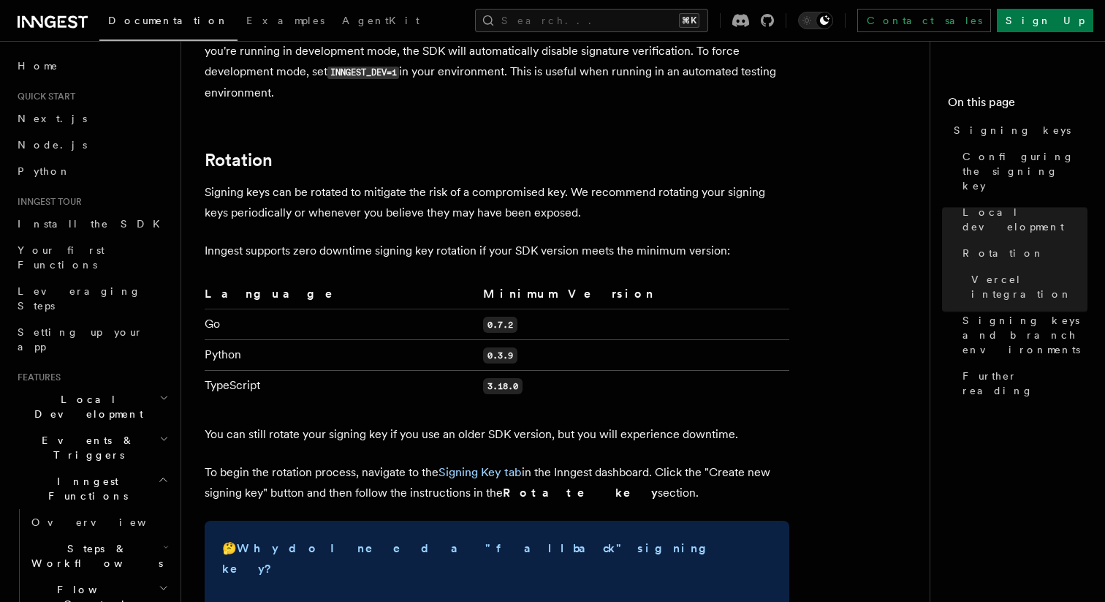
scroll to position [770, 0]
